Goal: Complete application form

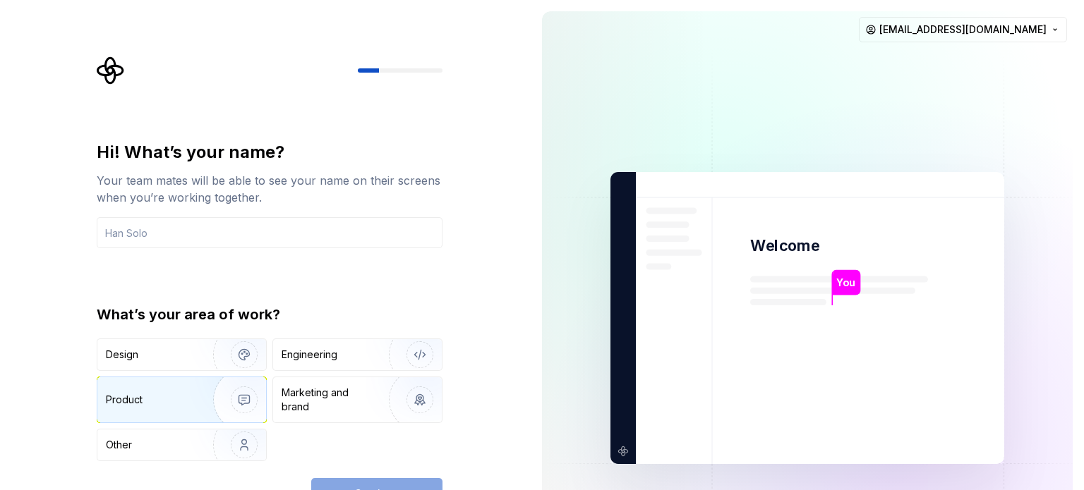
click at [182, 414] on div "Product" at bounding box center [181, 400] width 169 height 45
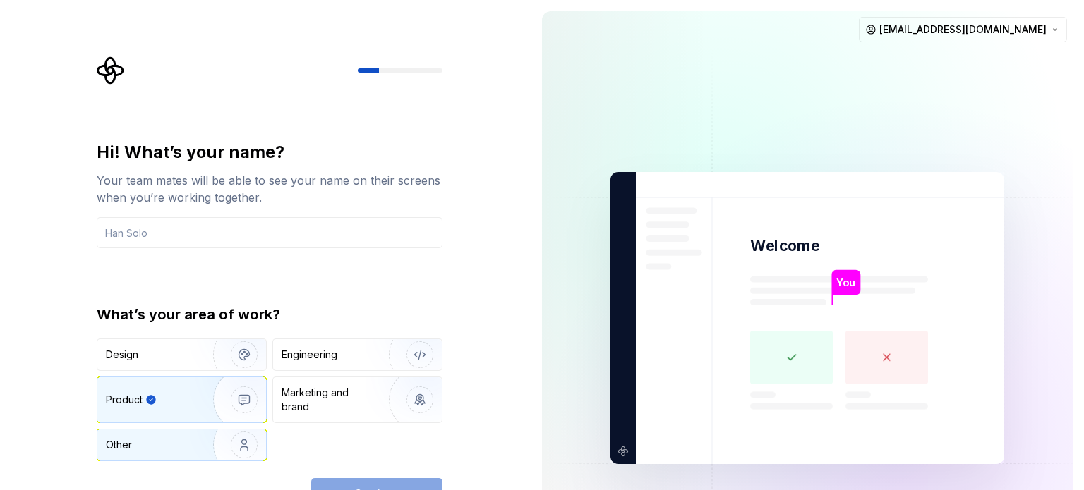
click at [205, 437] on img "button" at bounding box center [235, 445] width 90 height 95
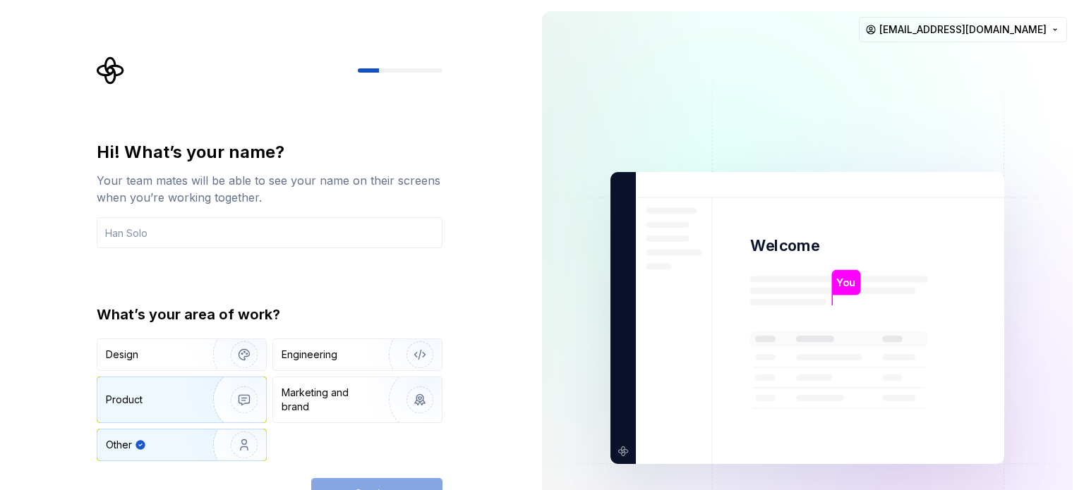
click at [194, 418] on img "button" at bounding box center [235, 400] width 90 height 95
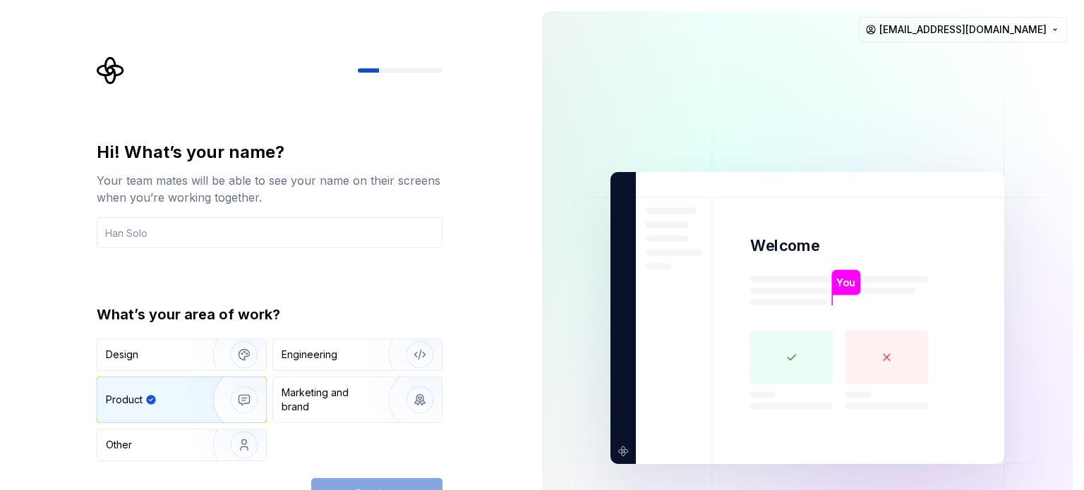
click at [406, 211] on div "Hi! What’s your name? Your team mates will be able to see your name on their sc…" at bounding box center [270, 194] width 346 height 107
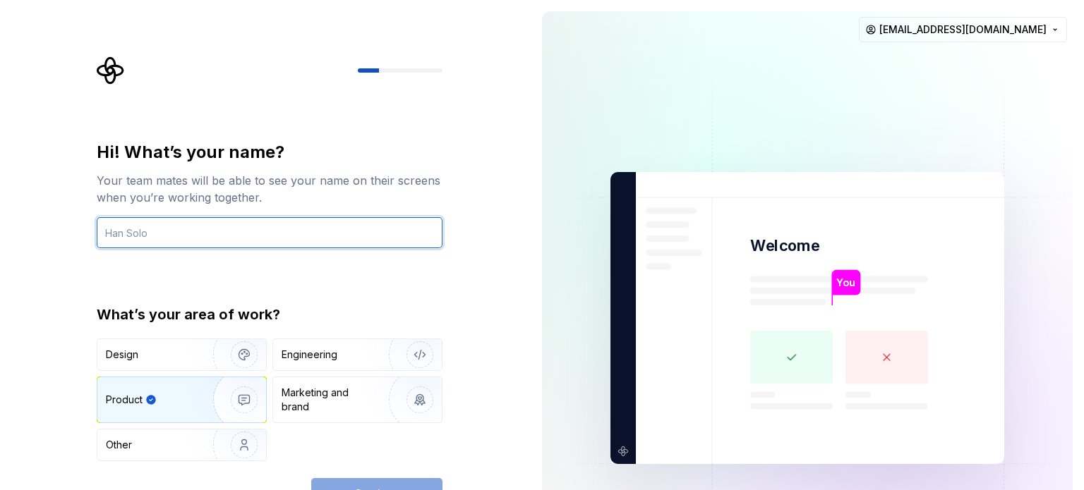
click at [390, 225] on input "text" at bounding box center [270, 232] width 346 height 31
type input "kero"
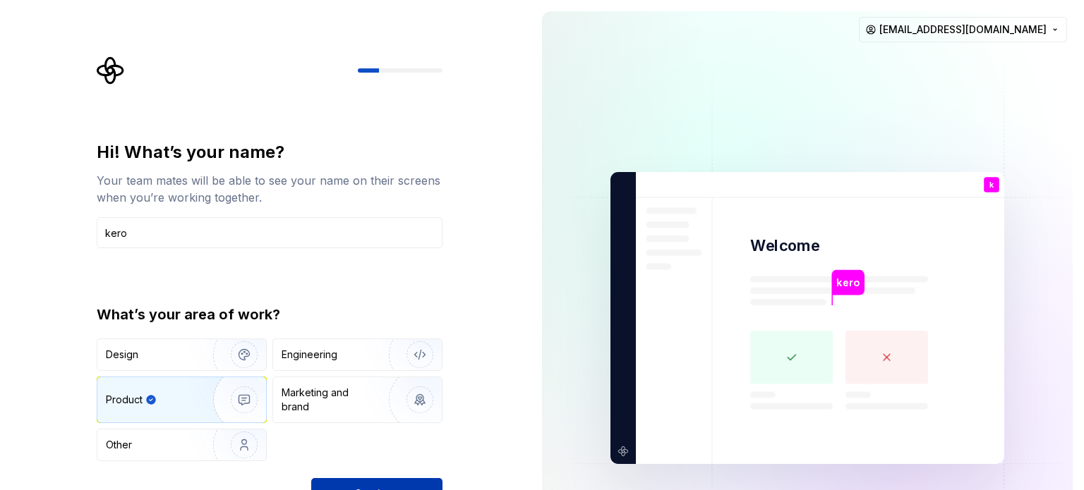
click at [366, 479] on button "Continue" at bounding box center [376, 493] width 131 height 31
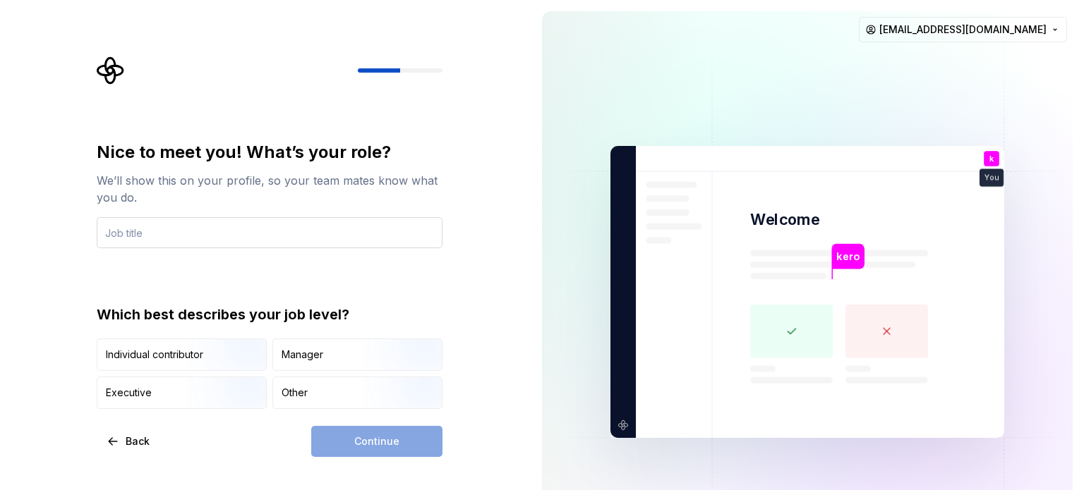
click at [410, 230] on input "text" at bounding box center [270, 232] width 346 height 31
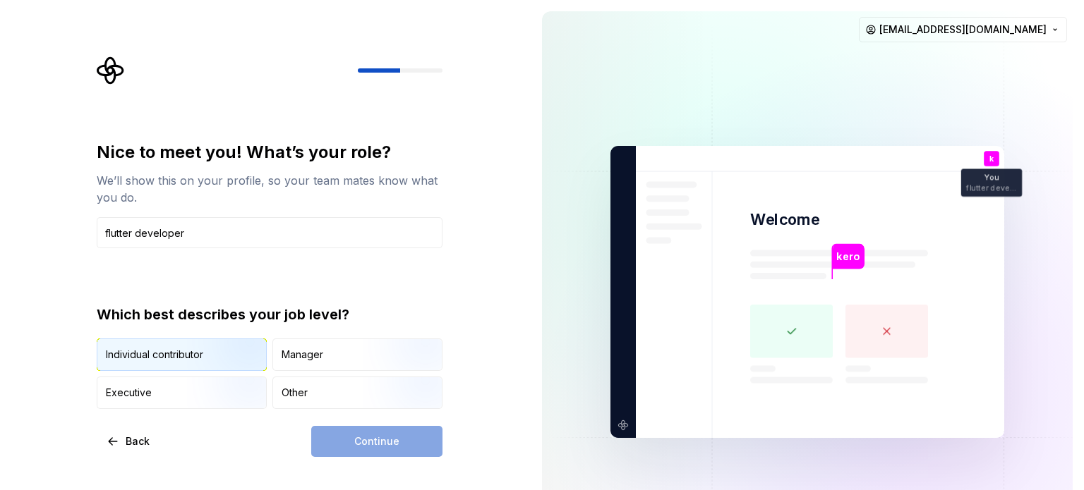
type input "flutter developer"
click at [206, 364] on img "button" at bounding box center [232, 372] width 90 height 95
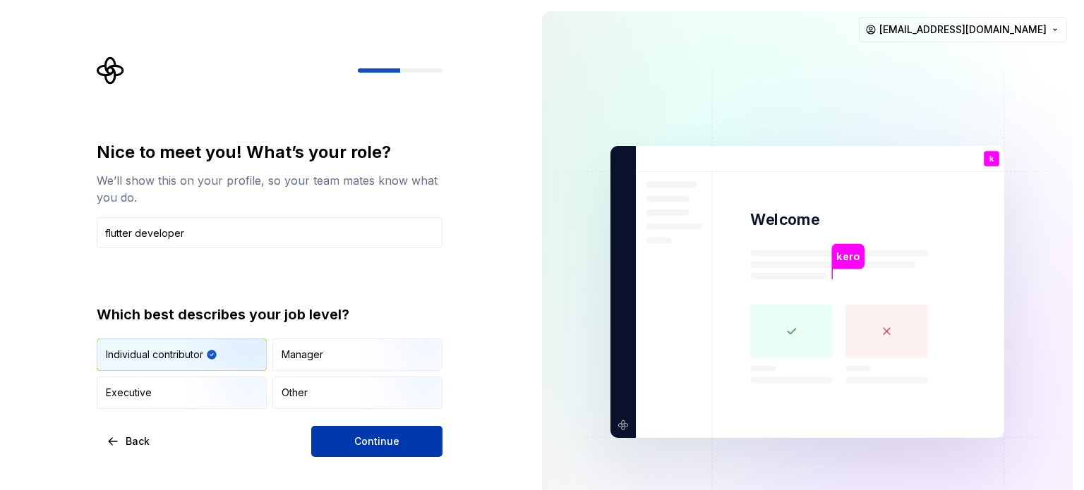
click at [388, 444] on span "Continue" at bounding box center [376, 442] width 45 height 14
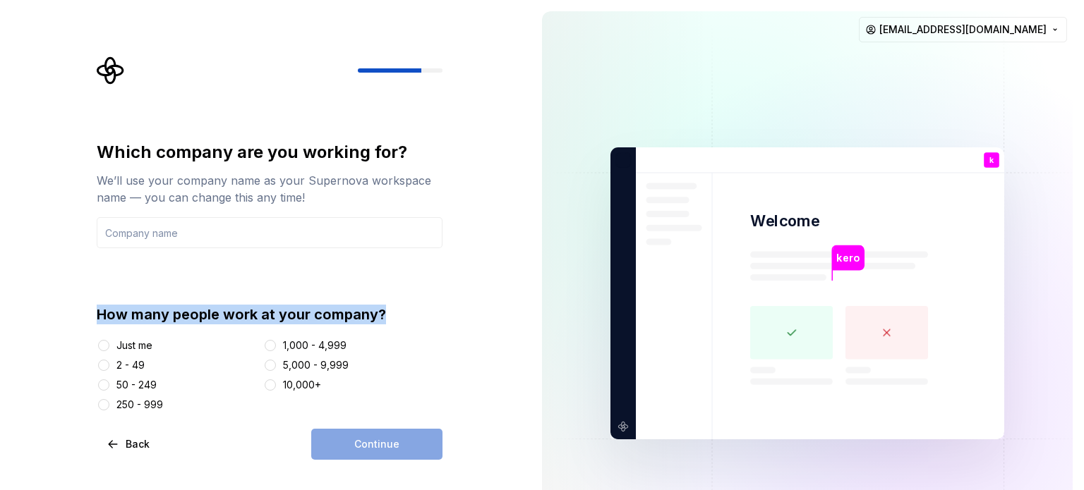
drag, startPoint x: 96, startPoint y: 310, endPoint x: 421, endPoint y: 318, distance: 324.7
click at [421, 318] on div "How many people work at your company?" at bounding box center [270, 315] width 346 height 20
click at [327, 310] on div "How many people work at your company?" at bounding box center [270, 315] width 346 height 20
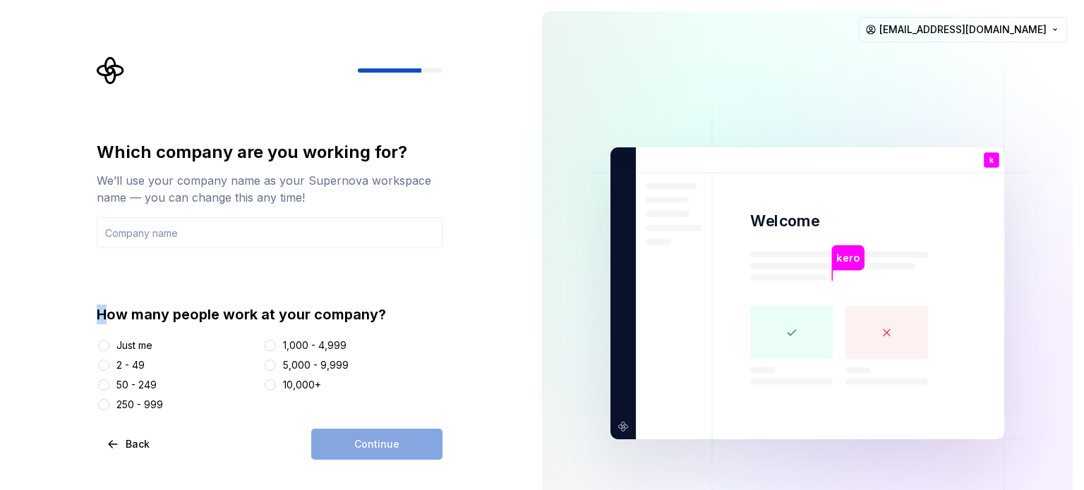
drag, startPoint x: 95, startPoint y: 313, endPoint x: 104, endPoint y: 314, distance: 10.0
click at [104, 314] on div "Which company are you working for? We’ll use your company name as your Supernov…" at bounding box center [273, 258] width 371 height 404
click at [104, 314] on div "How many people work at your company?" at bounding box center [270, 315] width 346 height 20
click at [130, 343] on div "Just me" at bounding box center [134, 346] width 36 height 14
click at [109, 343] on button "Just me" at bounding box center [103, 345] width 11 height 11
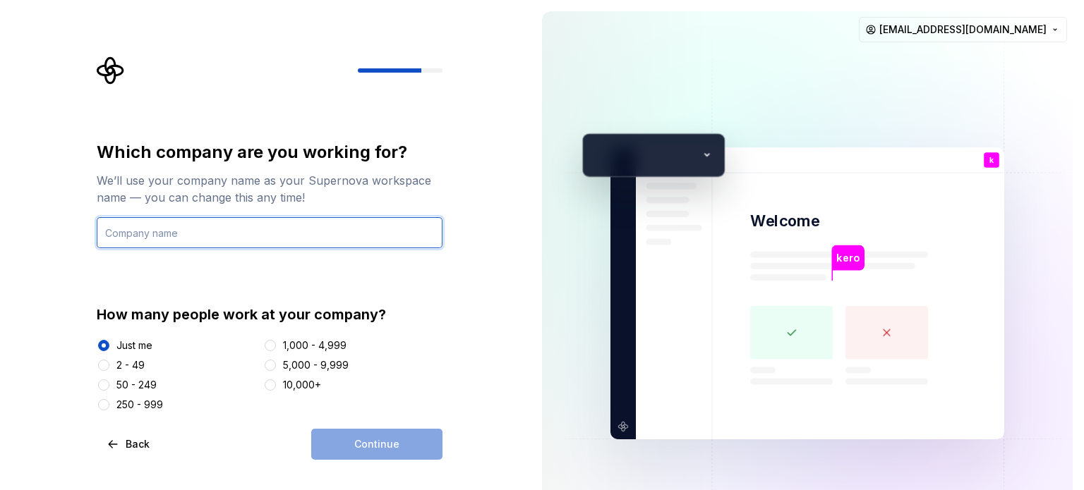
click at [203, 227] on input "text" at bounding box center [270, 232] width 346 height 31
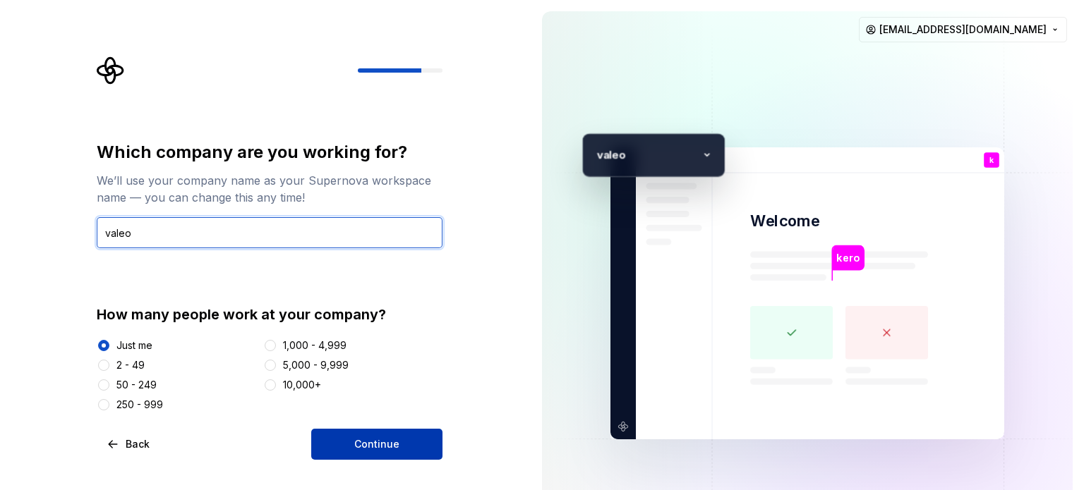
type input "valeo"
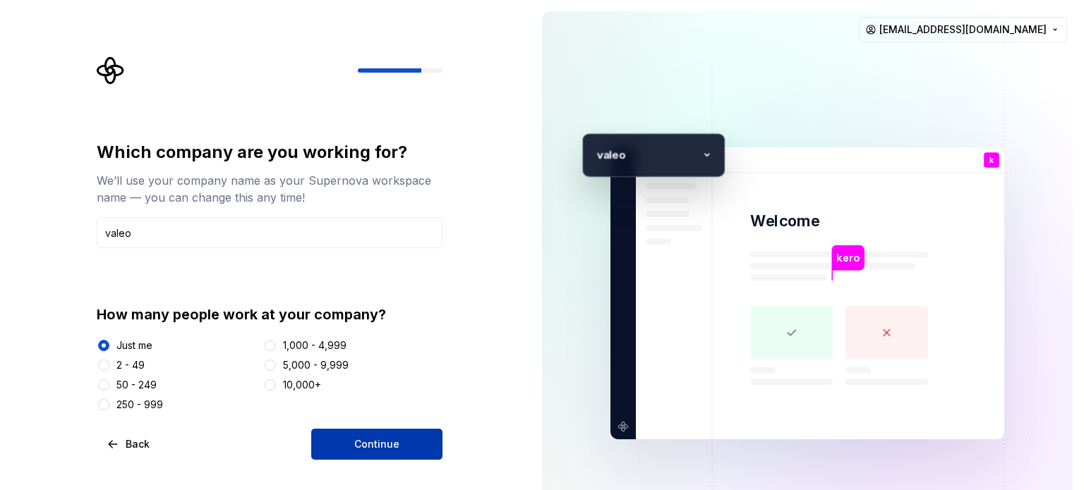
click at [360, 435] on button "Continue" at bounding box center [376, 444] width 131 height 31
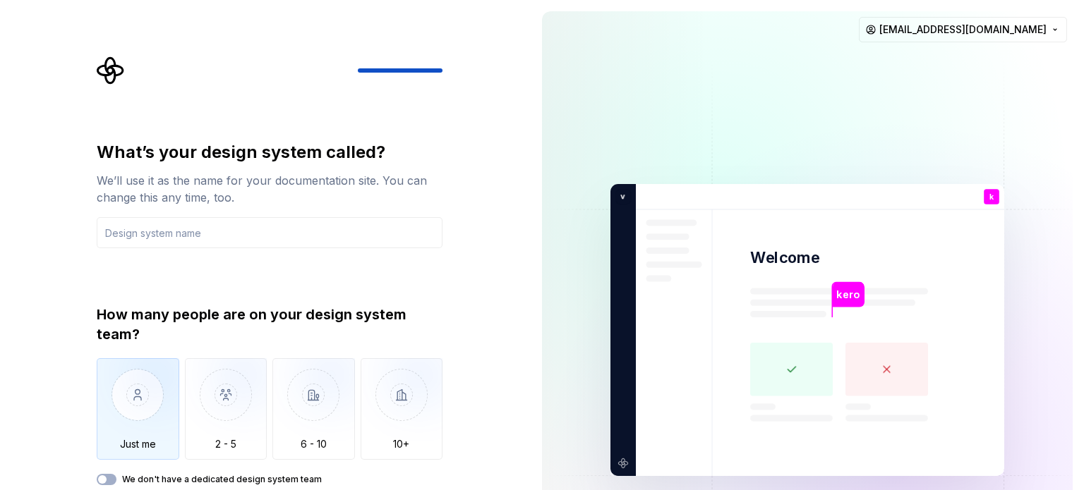
click at [161, 388] on img "button" at bounding box center [138, 405] width 83 height 95
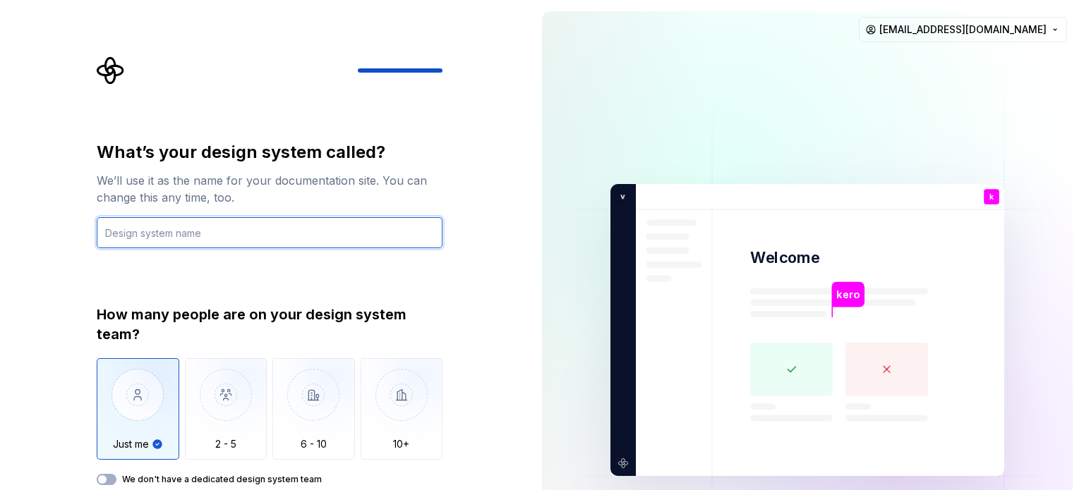
click at [335, 236] on input "text" at bounding box center [270, 232] width 346 height 31
click at [109, 231] on input "text" at bounding box center [270, 232] width 346 height 31
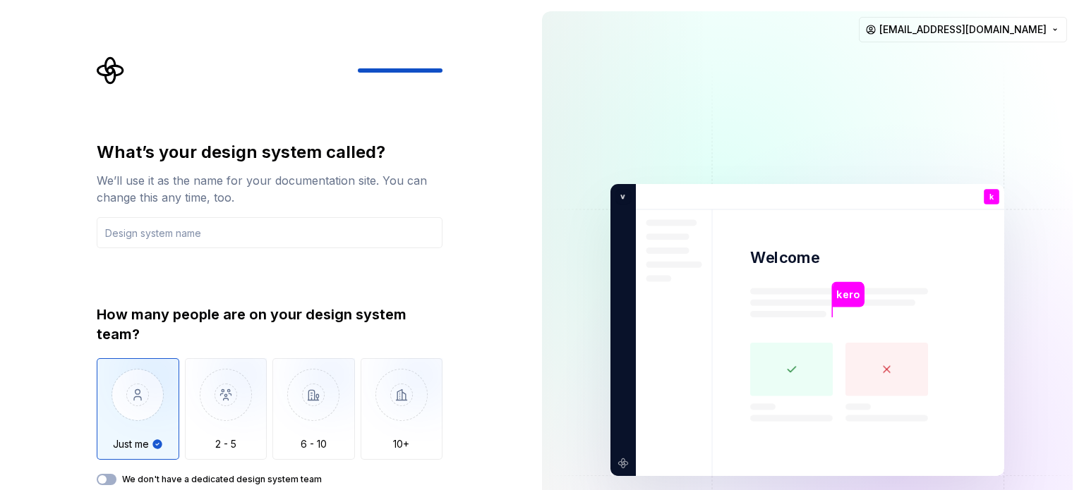
click at [6, 241] on div "What’s your design system called? We’ll use it as the name for your documentati…" at bounding box center [265, 330] width 531 height 660
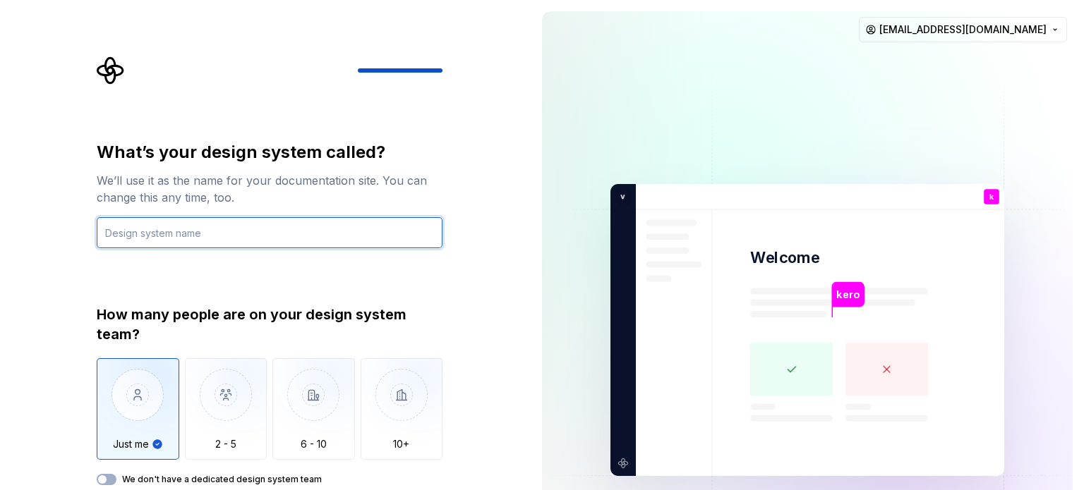
click at [159, 224] on input "text" at bounding box center [270, 232] width 346 height 31
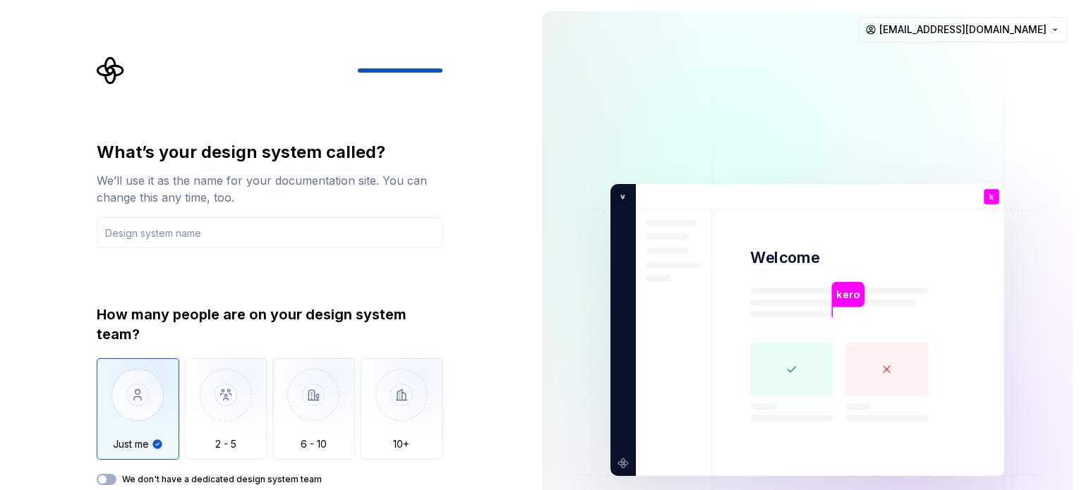
click at [58, 186] on div "What’s your design system called? We’ll use it as the name for your documentati…" at bounding box center [265, 330] width 531 height 660
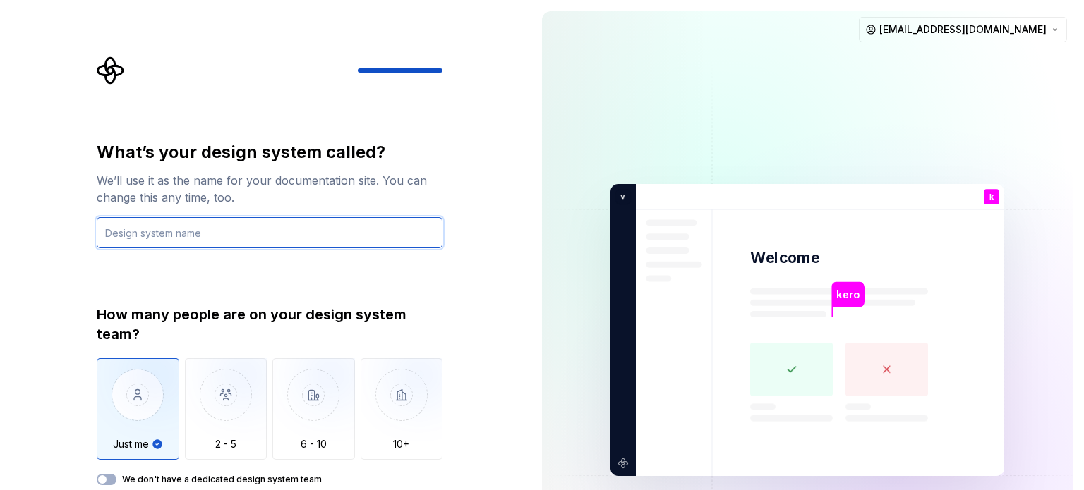
click at [172, 242] on input "text" at bounding box center [270, 232] width 346 height 31
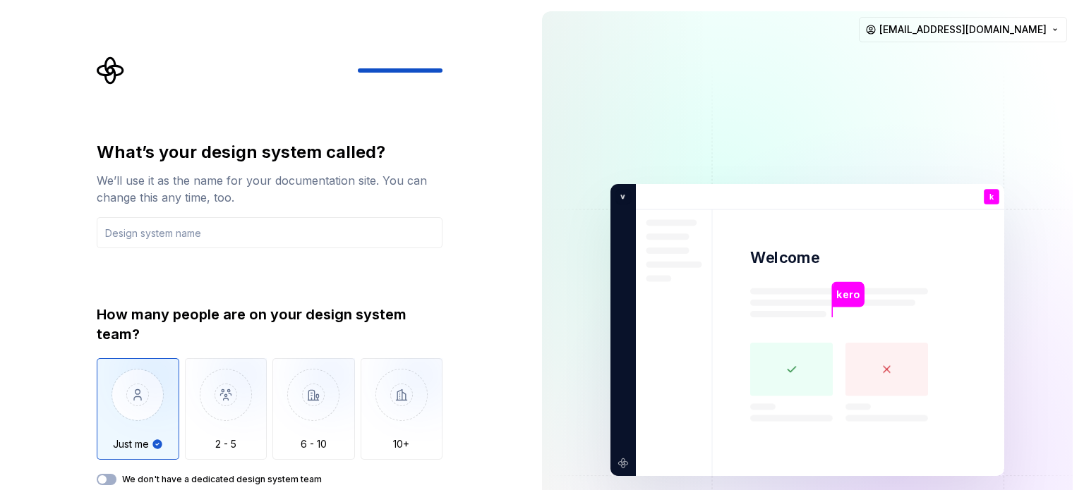
click at [73, 236] on div "What’s your design system called? We’ll use it as the name for your documentati…" at bounding box center [265, 330] width 531 height 660
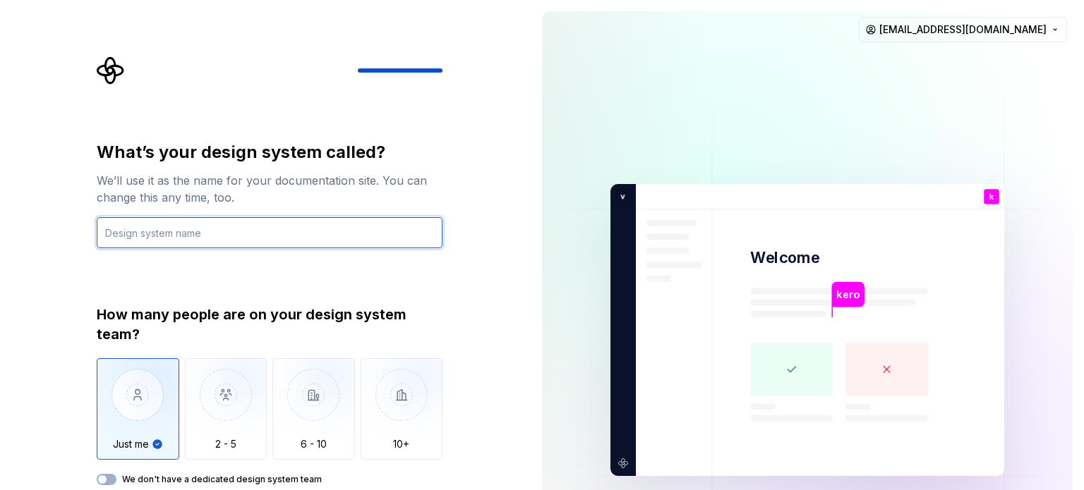
click at [320, 232] on input "text" at bounding box center [270, 232] width 346 height 31
